Goal: Navigation & Orientation: Find specific page/section

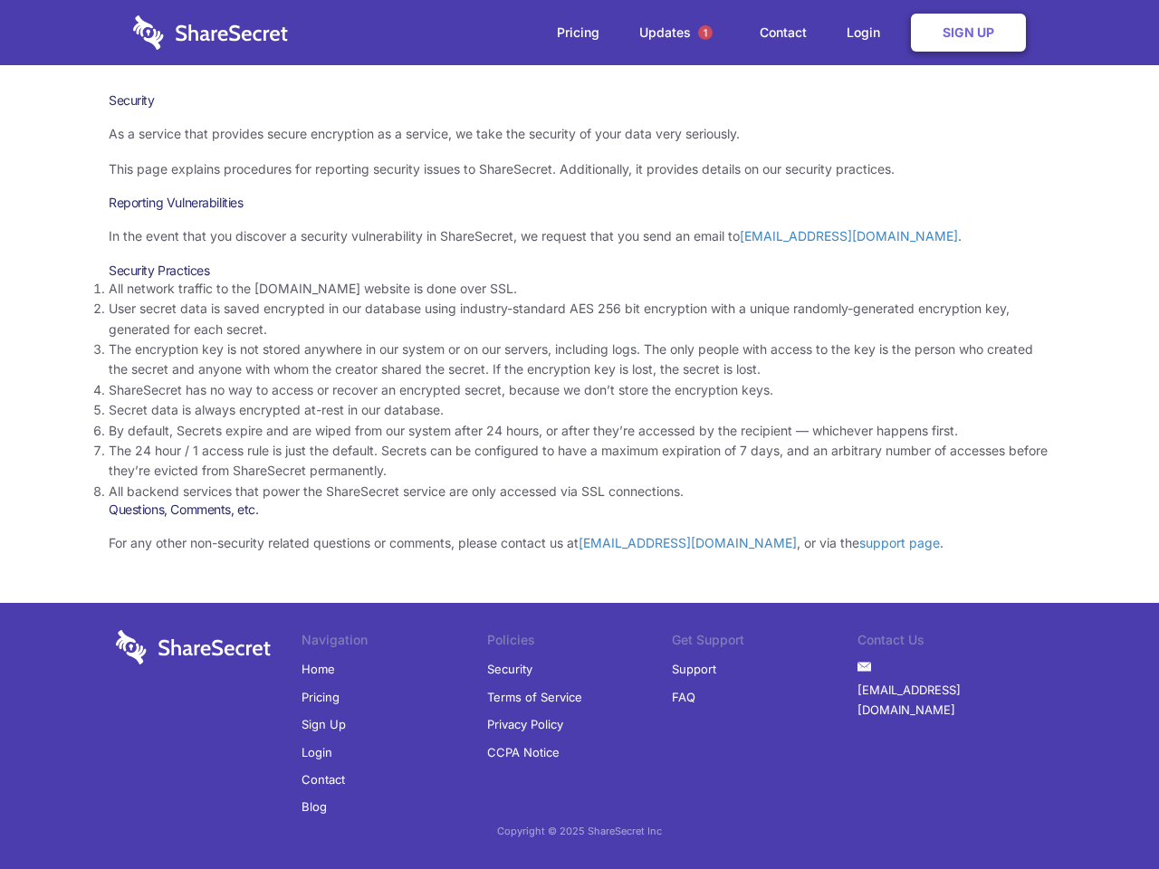
click at [579, 434] on li "By default, Secrets expire and are wiped from our system after 24 hours, or aft…" at bounding box center [579, 431] width 941 height 20
click at [705, 33] on span "1" at bounding box center [705, 32] width 14 height 14
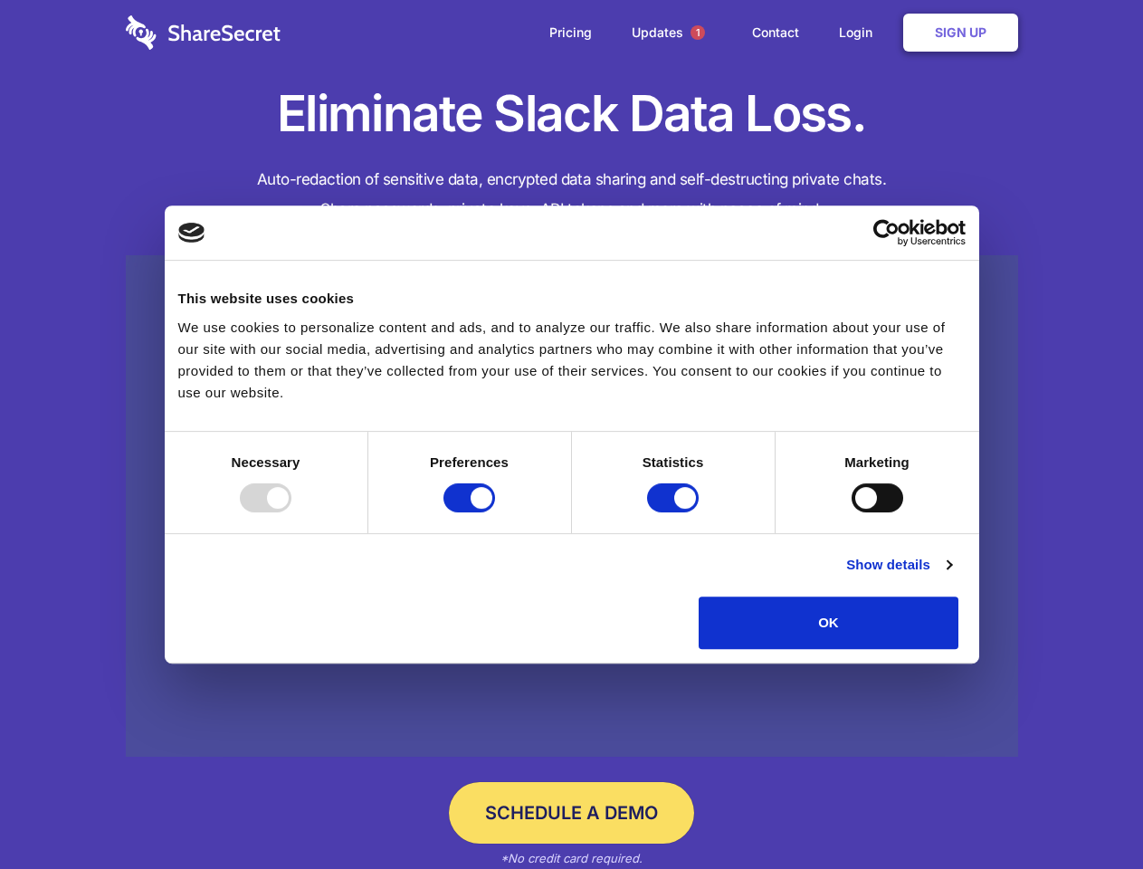
click at [291, 512] on div at bounding box center [266, 497] width 52 height 29
click at [495, 512] on input "Preferences" at bounding box center [470, 497] width 52 height 29
checkbox input "false"
click at [675, 512] on input "Statistics" at bounding box center [673, 497] width 52 height 29
checkbox input "false"
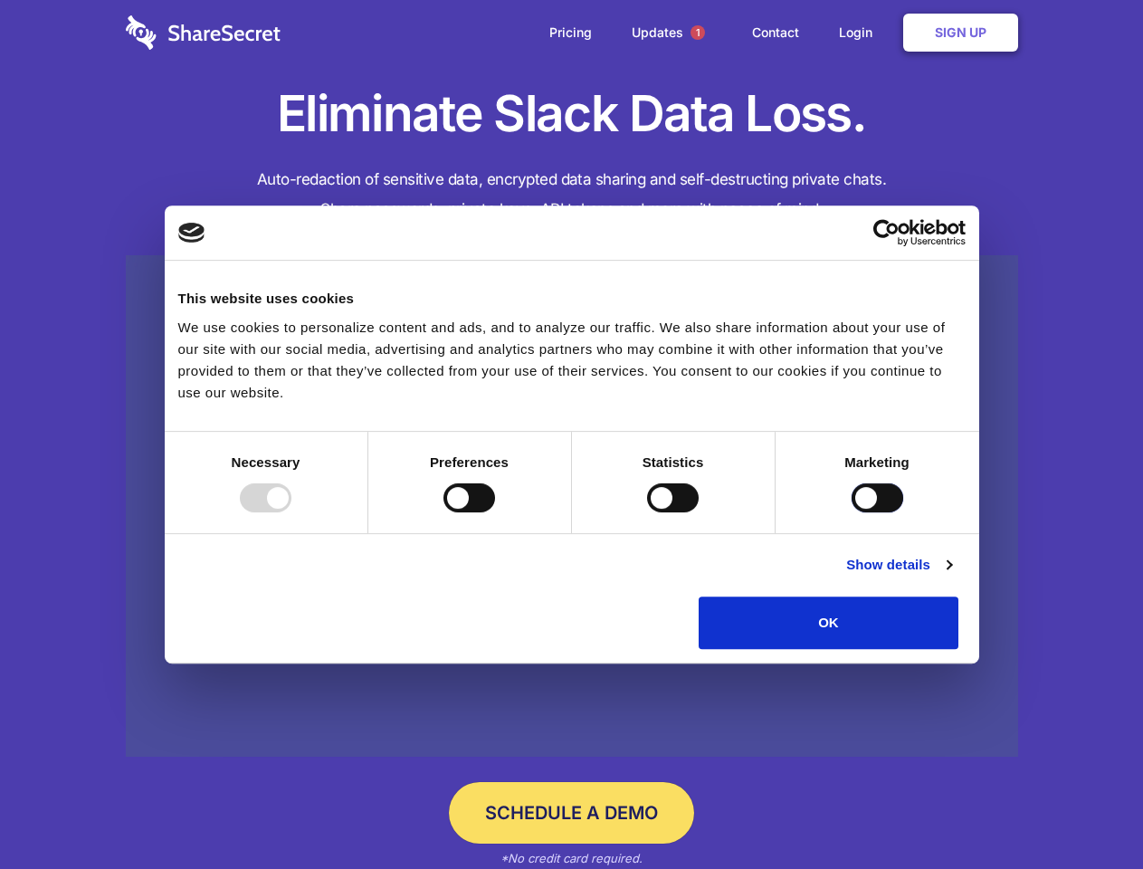
click at [852, 512] on input "Marketing" at bounding box center [878, 497] width 52 height 29
checkbox input "true"
click at [951, 576] on link "Show details" at bounding box center [898, 565] width 105 height 22
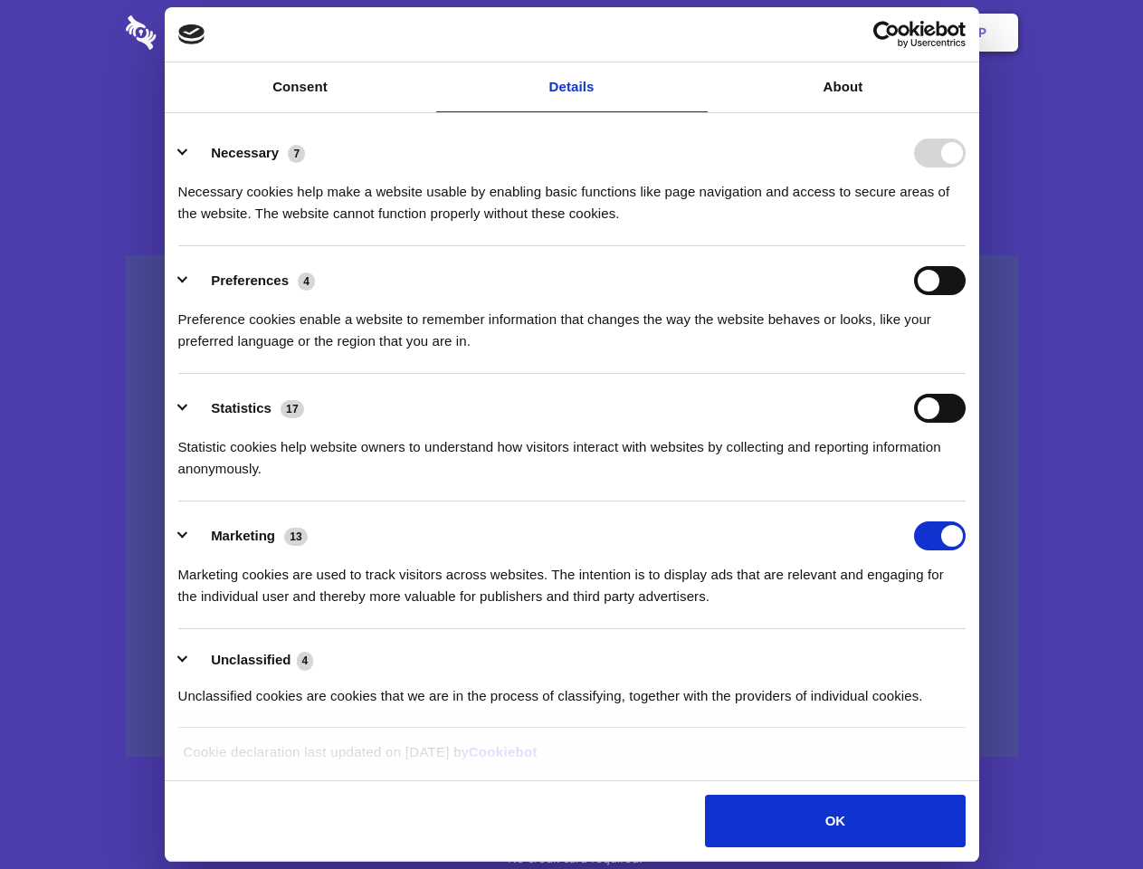
click at [966, 246] on li "Necessary 7 Necessary cookies help make a website usable by enabling basic func…" at bounding box center [572, 183] width 788 height 128
click at [697, 33] on span "1" at bounding box center [698, 32] width 14 height 14
